Goal: Find specific page/section: Find specific page/section

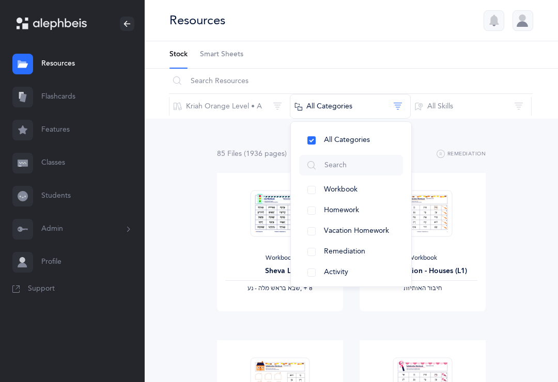
scroll to position [80, 0]
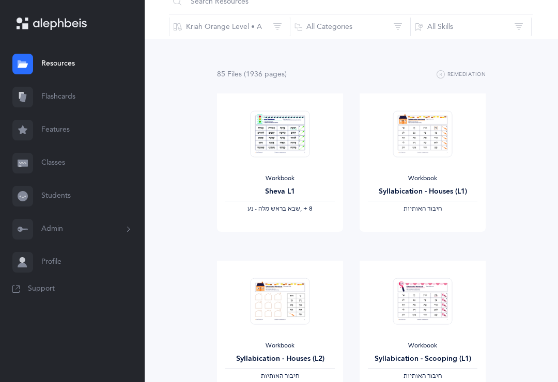
click at [78, 164] on link "Classes" at bounding box center [72, 163] width 145 height 33
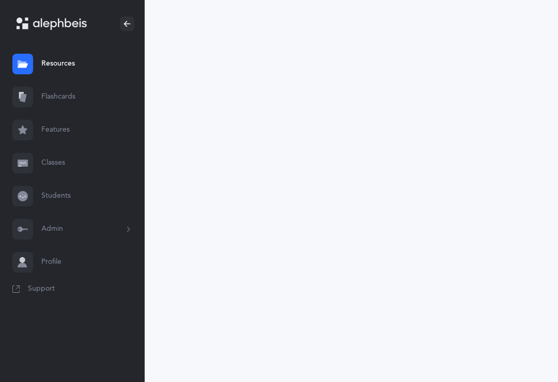
scroll to position [16, 0]
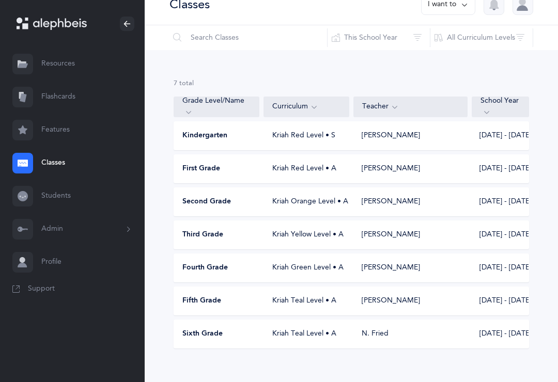
click at [217, 202] on span "Second Grade" at bounding box center [206, 202] width 49 height 10
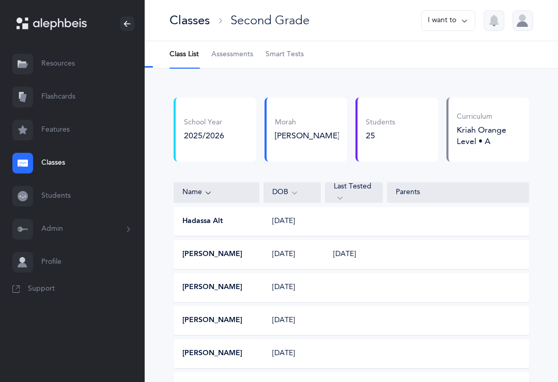
select select "3"
click at [250, 59] on span "Assessments" at bounding box center [232, 55] width 42 height 10
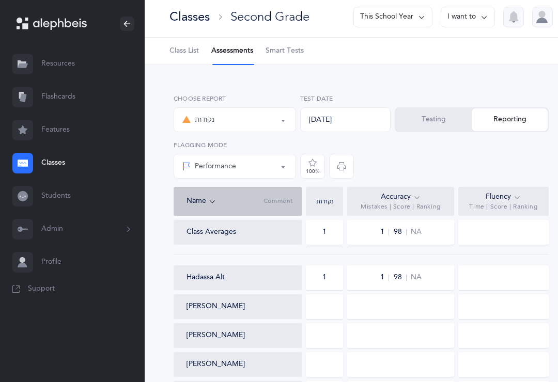
scroll to position [4, 0]
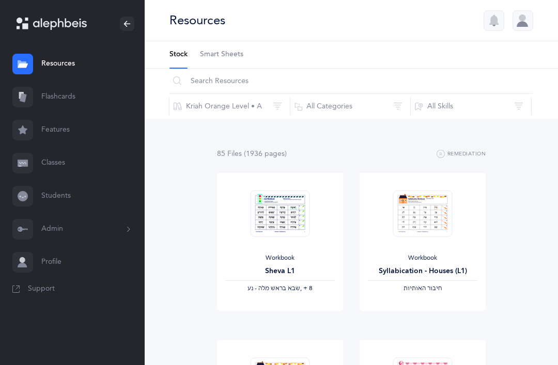
click at [321, 106] on button "All Categories" at bounding box center [350, 106] width 121 height 25
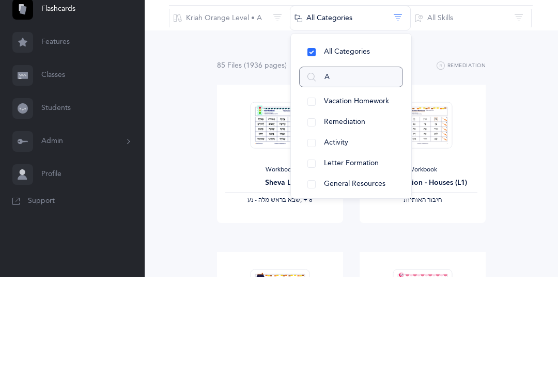
type input "A"
click at [313, 201] on button "Remediation" at bounding box center [351, 211] width 104 height 21
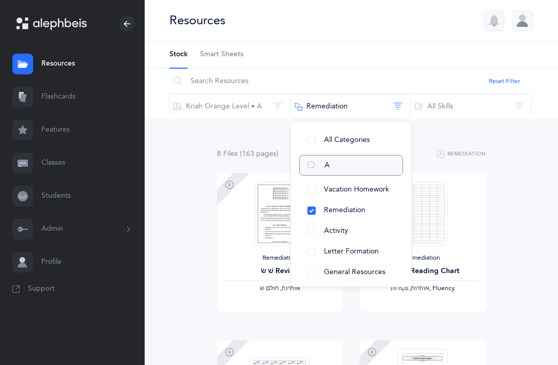
click at [340, 161] on input "A" at bounding box center [351, 165] width 104 height 21
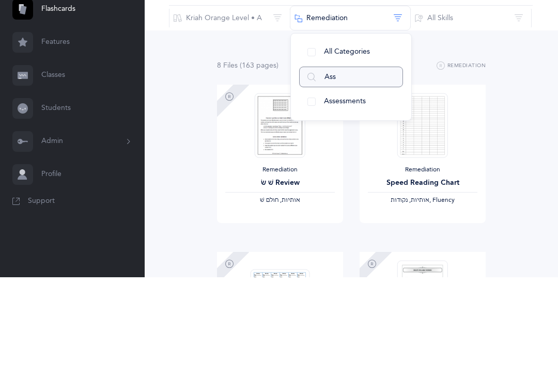
type input "Ass"
click at [340, 180] on button "Assessments" at bounding box center [351, 190] width 104 height 21
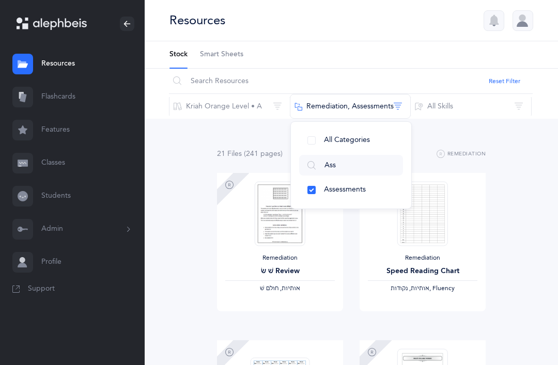
click at [321, 103] on button "Remediation, Assessments" at bounding box center [350, 106] width 121 height 25
click at [332, 107] on button "Remediation, Assessments" at bounding box center [350, 106] width 121 height 25
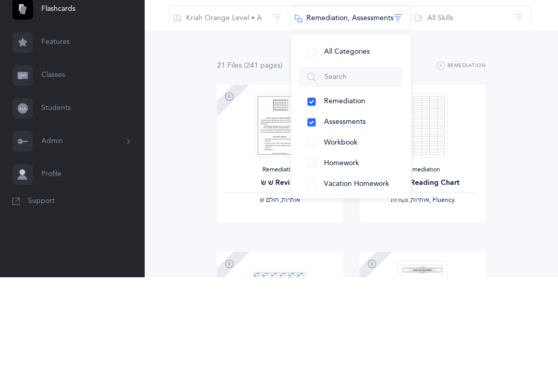
click at [311, 180] on button "Remediation" at bounding box center [351, 190] width 104 height 21
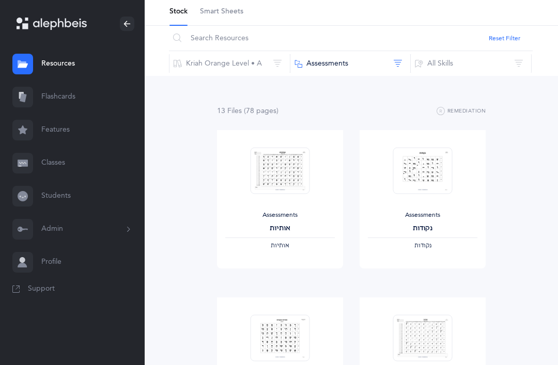
scroll to position [42, 0]
click at [418, 178] on img at bounding box center [422, 171] width 59 height 47
click at [404, 269] on link "View" at bounding box center [423, 259] width 126 height 21
